Goal: Information Seeking & Learning: Find specific fact

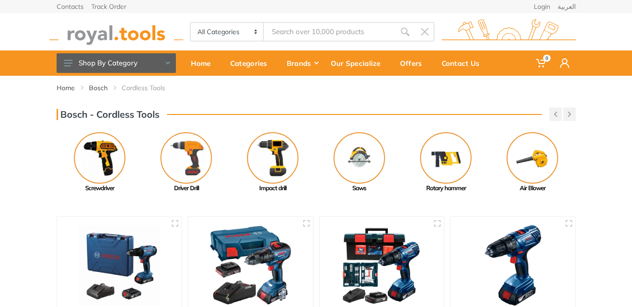
click at [317, 31] on input "Site search" at bounding box center [329, 32] width 131 height 20
click at [242, 36] on select "All Categories Power tools Cordless Tools Hand Tools Power Tools Accessories Ga…" at bounding box center [227, 32] width 73 height 18
click at [191, 23] on select "All Categories Power tools Cordless Tools Hand Tools Power Tools Accessories Ga…" at bounding box center [227, 32] width 73 height 18
click at [345, 31] on input "Site search" at bounding box center [329, 32] width 131 height 20
click at [204, 26] on select "All Categories Power tools Cordless Tools Hand Tools Power Tools Accessories Ga…" at bounding box center [227, 32] width 73 height 18
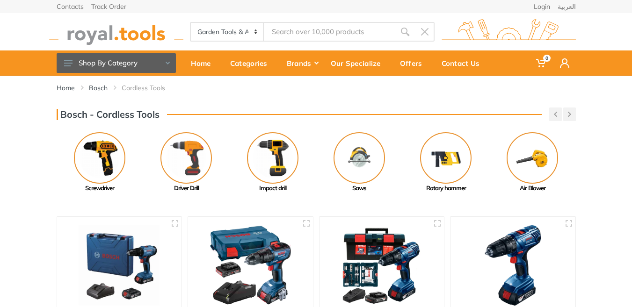
select select "0"
click at [191, 23] on select "All Categories Power tools Cordless Tools Hand Tools Power Tools Accessories Ga…" at bounding box center [227, 32] width 73 height 18
click at [281, 27] on input "Site search" at bounding box center [329, 32] width 131 height 20
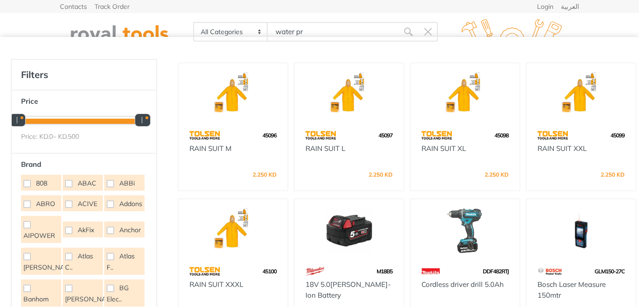
click at [315, 33] on input "water pr" at bounding box center [333, 32] width 131 height 20
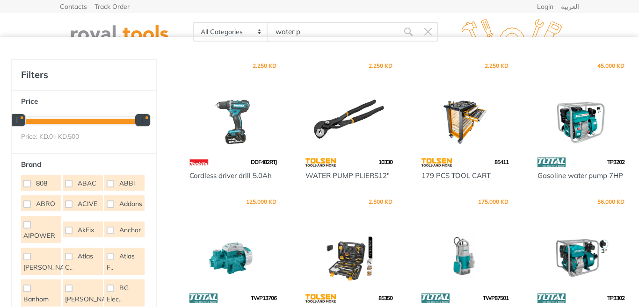
scroll to position [303, 0]
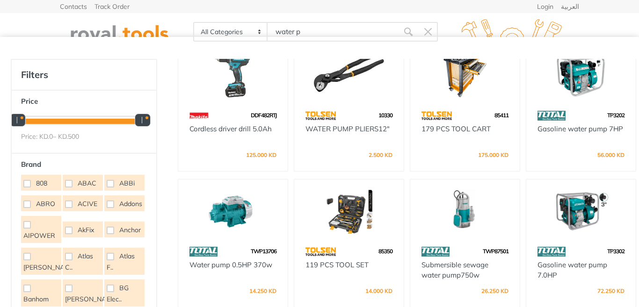
type input "water p"
click at [469, 214] on img at bounding box center [465, 211] width 93 height 46
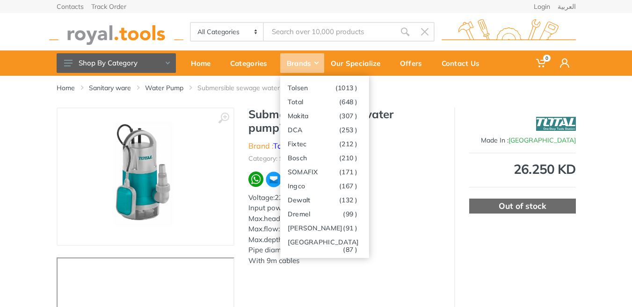
click at [307, 60] on div "Brands" at bounding box center [302, 63] width 44 height 20
click at [305, 159] on link "Bosch (210 )" at bounding box center [324, 158] width 89 height 14
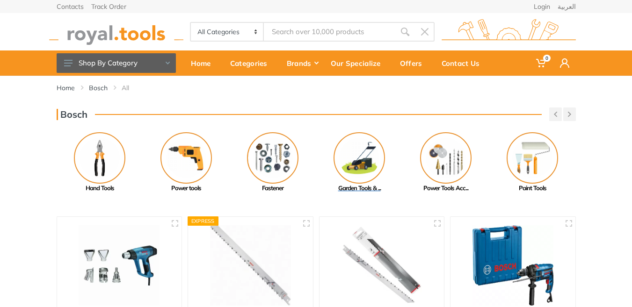
click at [365, 164] on img at bounding box center [359, 157] width 51 height 51
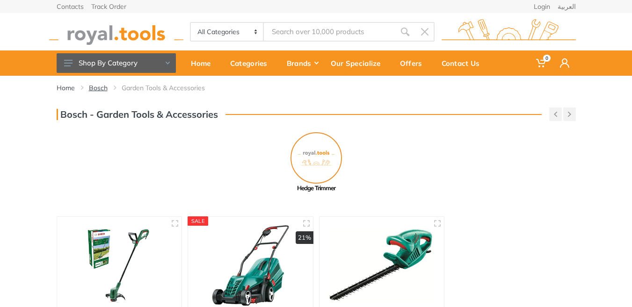
click at [92, 91] on link "Bosch" at bounding box center [98, 87] width 19 height 9
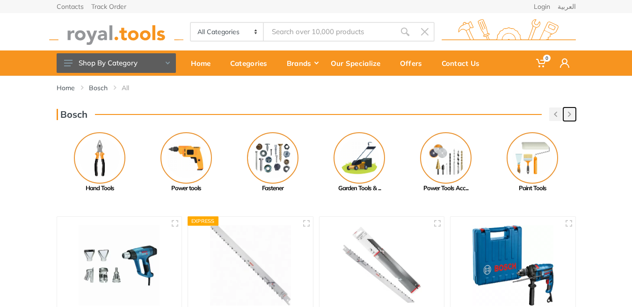
click at [574, 114] on button "button" at bounding box center [569, 115] width 13 height 14
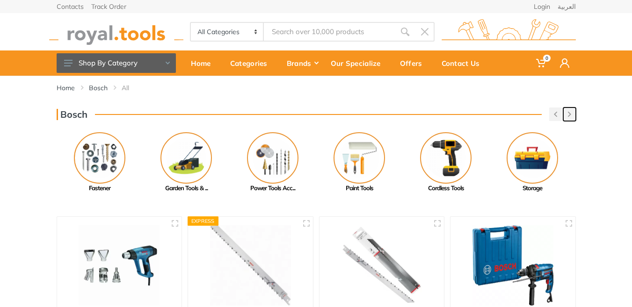
click at [571, 115] on button "button" at bounding box center [569, 115] width 13 height 14
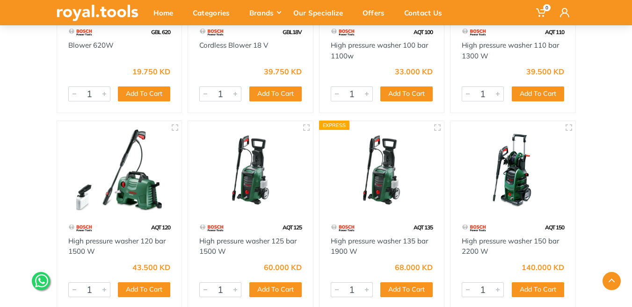
scroll to position [2433, 0]
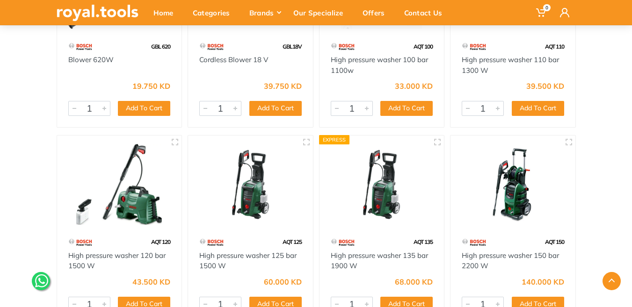
click at [513, 191] on img at bounding box center [513, 184] width 108 height 81
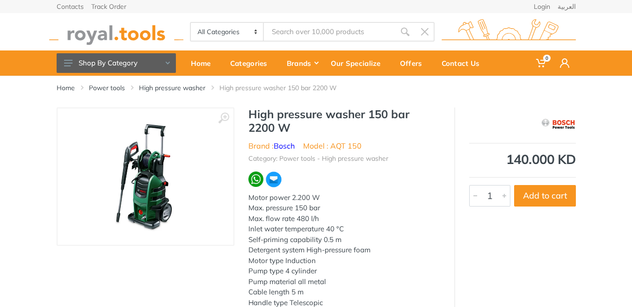
click at [146, 204] on img at bounding box center [146, 177] width 118 height 118
click at [132, 188] on img at bounding box center [146, 177] width 118 height 118
click at [134, 197] on img at bounding box center [146, 177] width 118 height 118
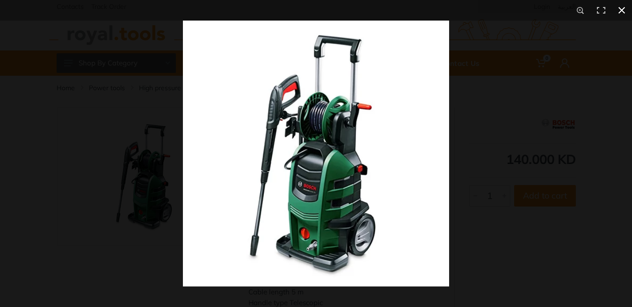
click at [626, 8] on button at bounding box center [622, 10] width 21 height 21
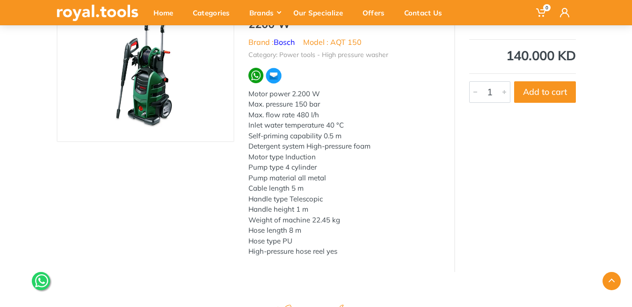
scroll to position [99, 0]
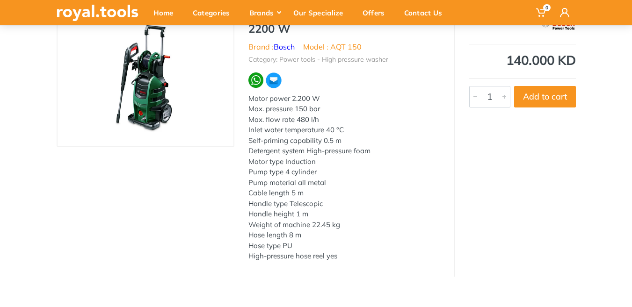
click at [167, 92] on img at bounding box center [146, 78] width 118 height 118
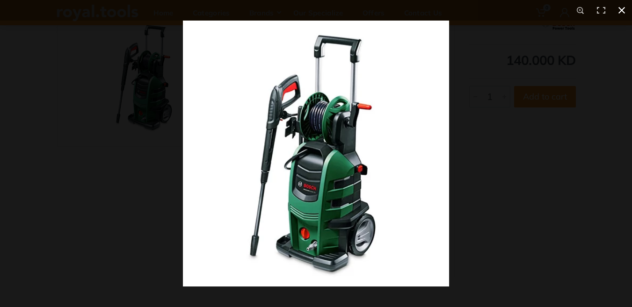
click at [620, 8] on button at bounding box center [622, 10] width 21 height 21
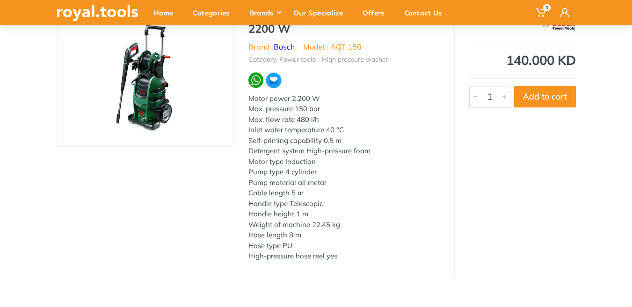
click at [299, 95] on div "Motor power 2.200 W Max. pressure 150 bar Max. flow rate 480 l/h Inlet water te…" at bounding box center [344, 178] width 192 height 168
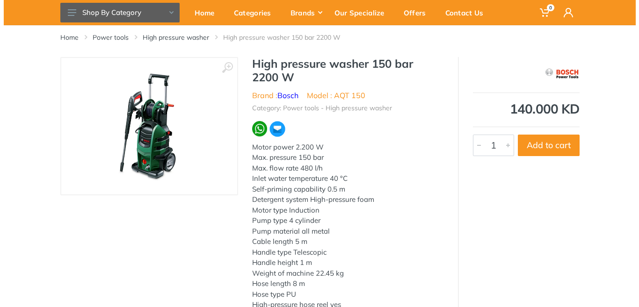
scroll to position [0, 0]
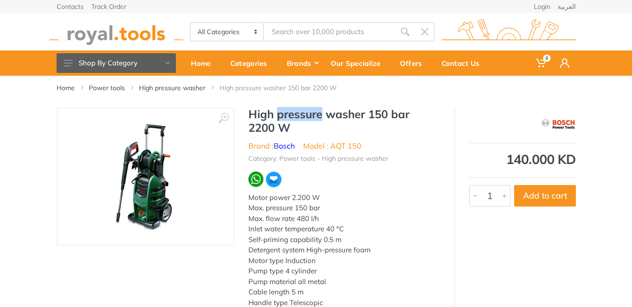
drag, startPoint x: 277, startPoint y: 116, endPoint x: 320, endPoint y: 115, distance: 43.1
click at [320, 115] on h1 "High pressure washer 150 bar 2200 W" at bounding box center [344, 121] width 192 height 27
copy h1 "pressure"
paste input "pressure"
type input "pressure"
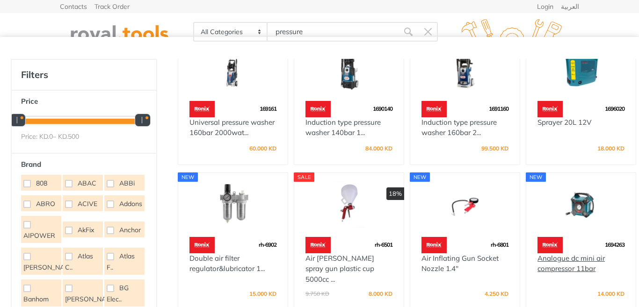
scroll to position [7557, 0]
